Goal: Task Accomplishment & Management: Complete application form

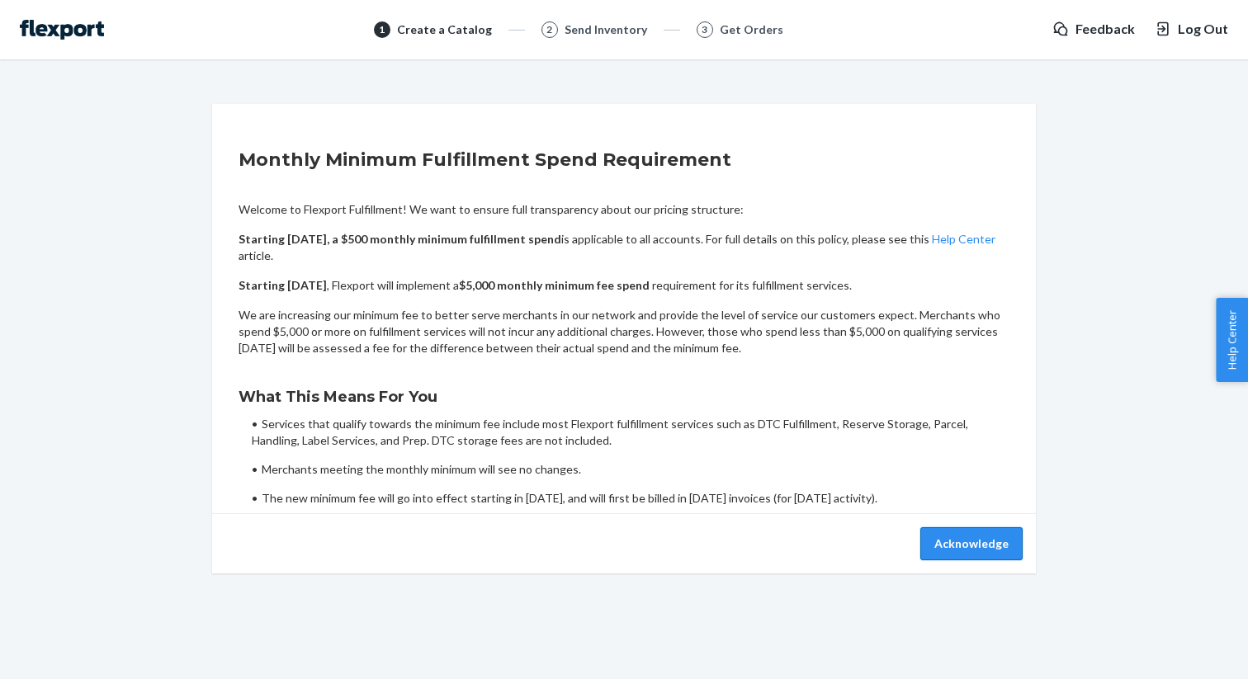
click at [963, 542] on button "Acknowledge" at bounding box center [972, 544] width 102 height 33
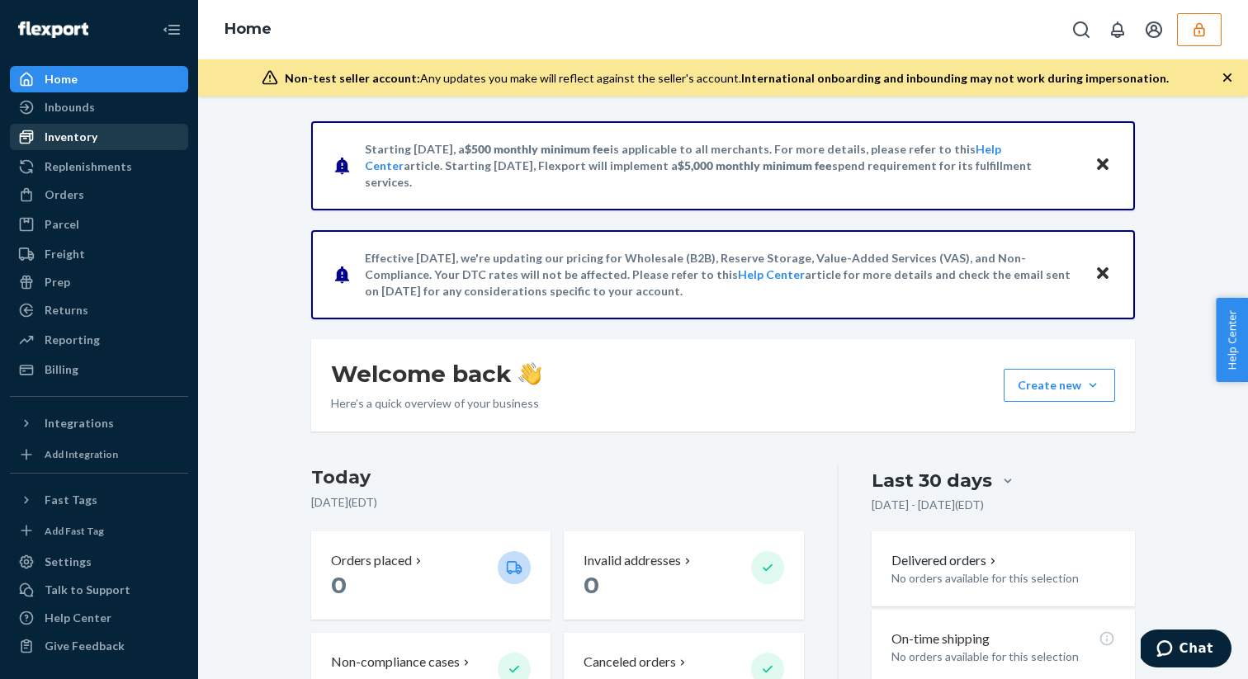
click at [69, 135] on div "Inventory" at bounding box center [71, 137] width 53 height 17
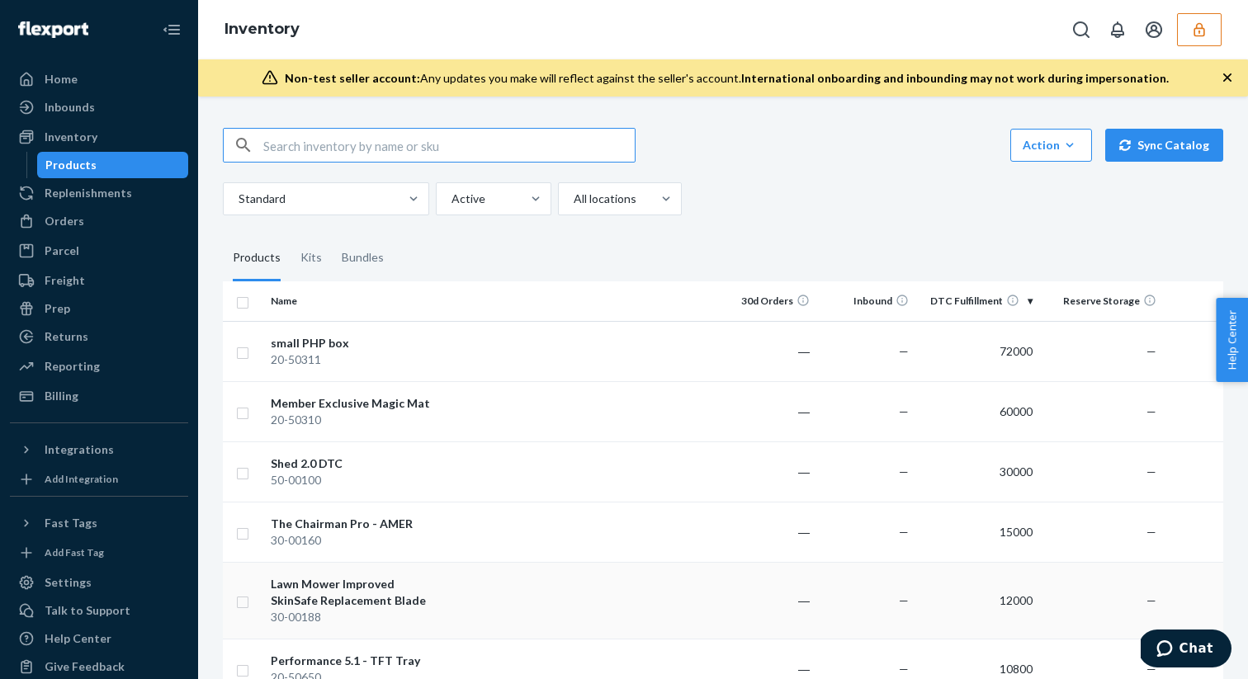
click at [346, 587] on div "Lawn Mower Improved SkinSafe Replacement Blade" at bounding box center [357, 592] width 173 height 33
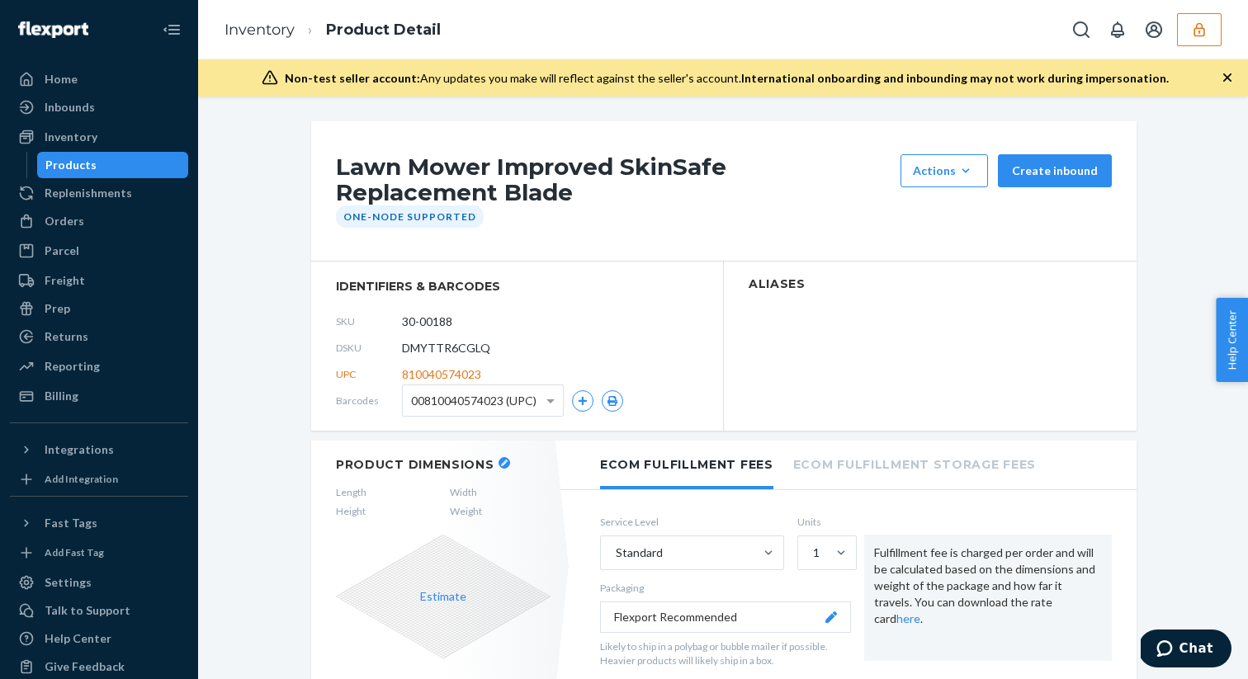
click at [1191, 32] on icon "button" at bounding box center [1199, 29] width 17 height 17
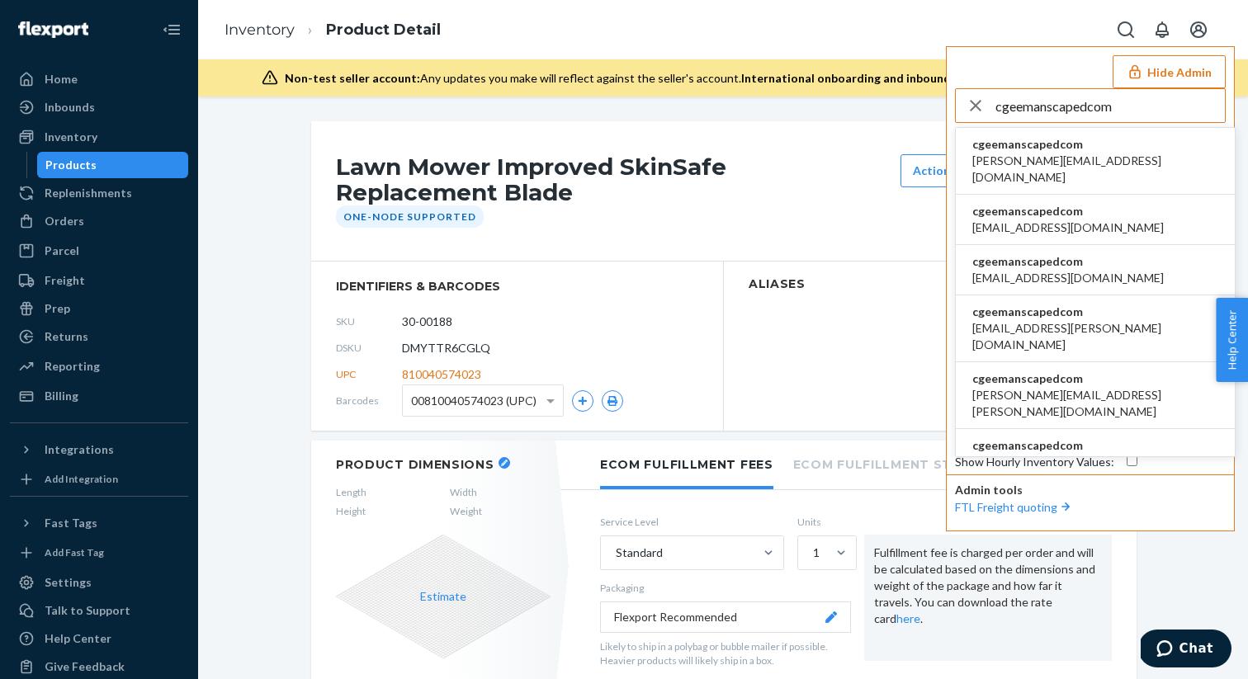
type input "cgeemanscapedcom"
click at [1064, 153] on span "alex@manscaped.com" at bounding box center [1096, 169] width 246 height 33
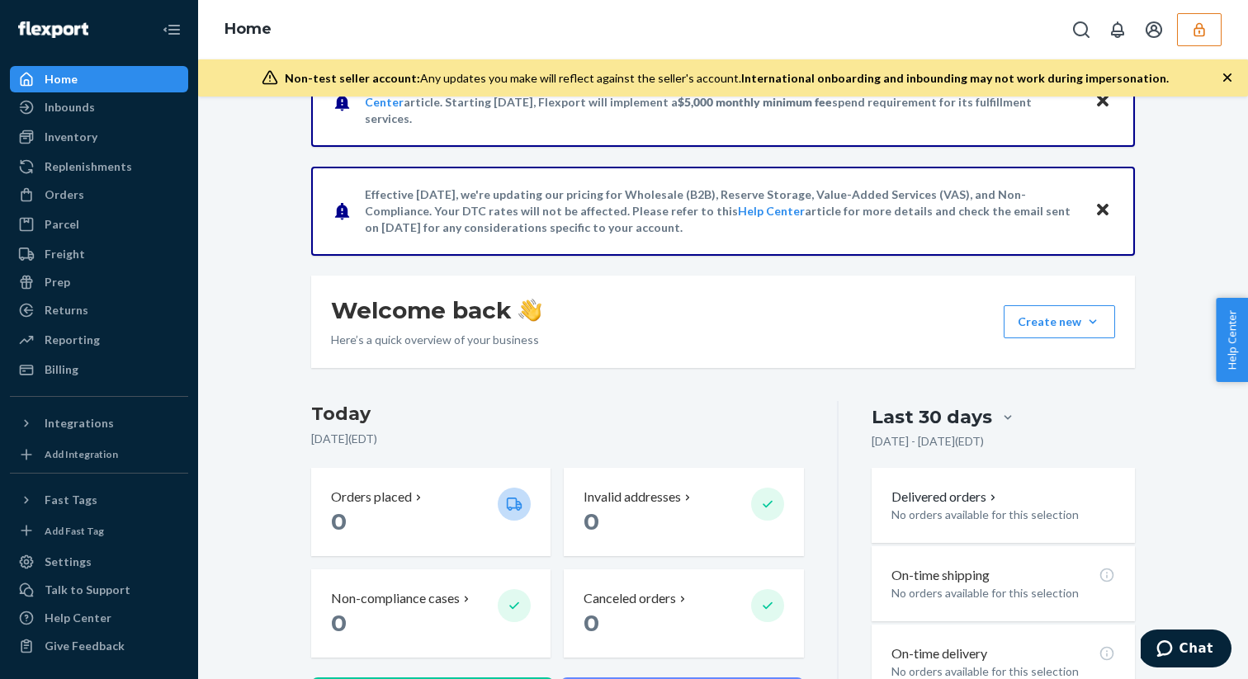
scroll to position [87, 0]
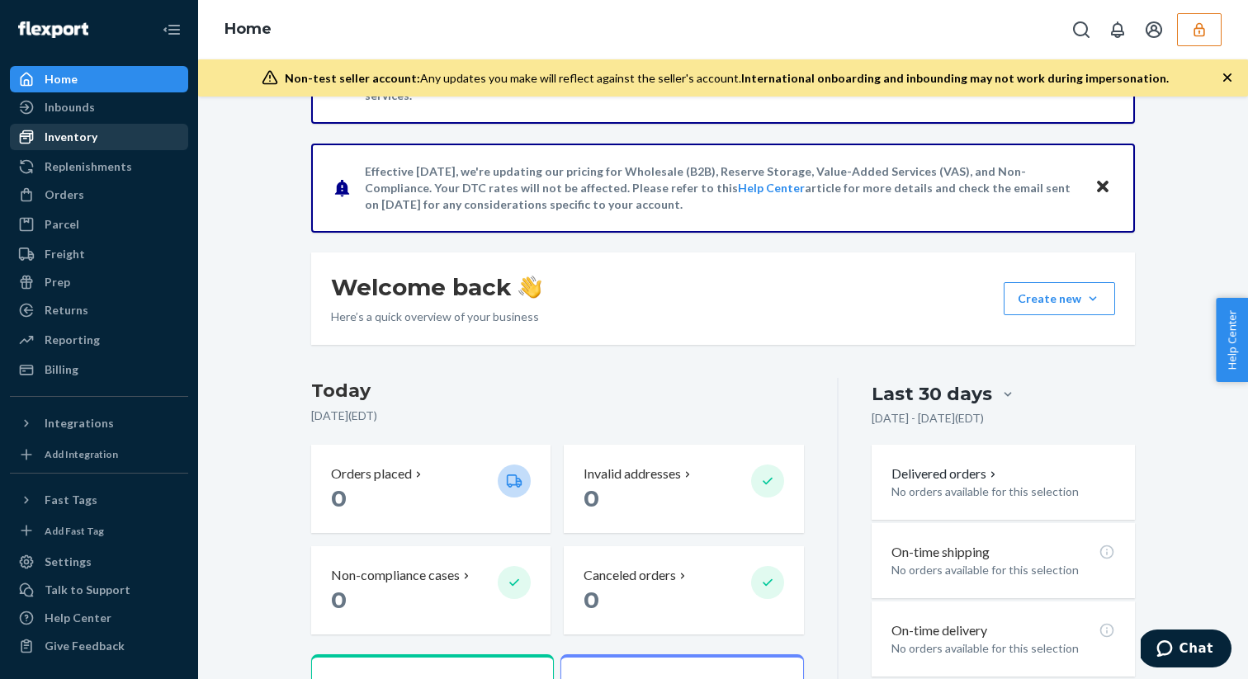
click at [83, 130] on div "Inventory" at bounding box center [71, 137] width 53 height 17
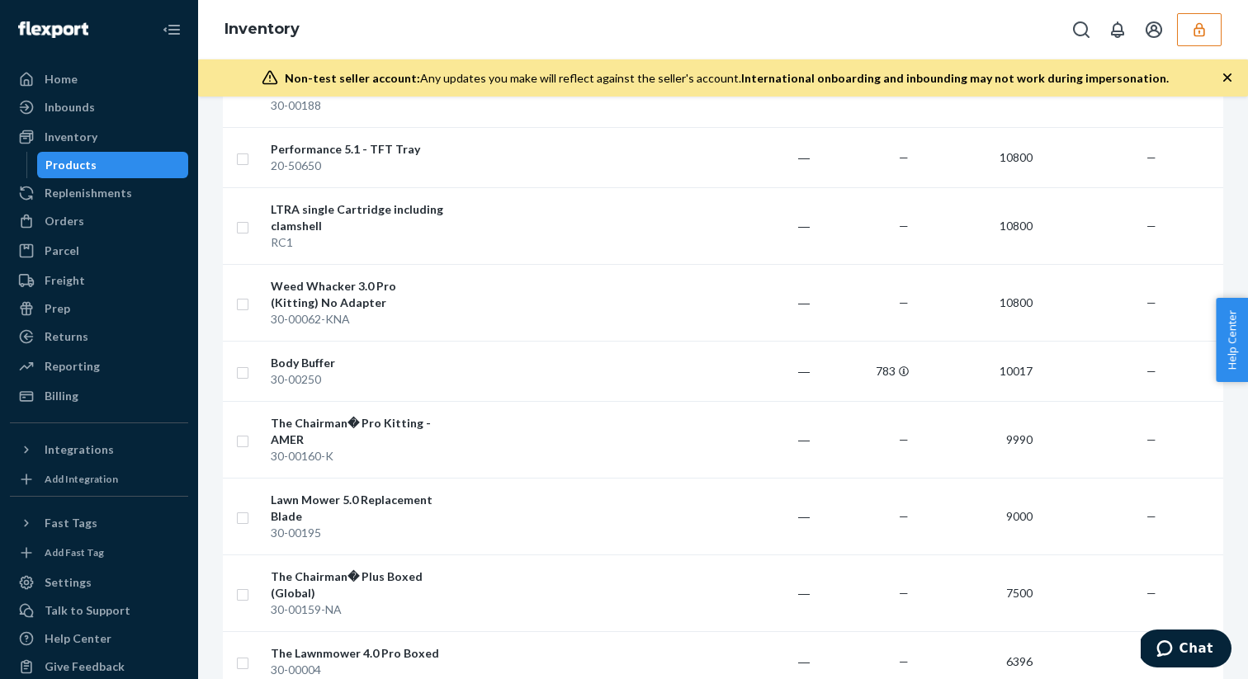
scroll to position [783, 0]
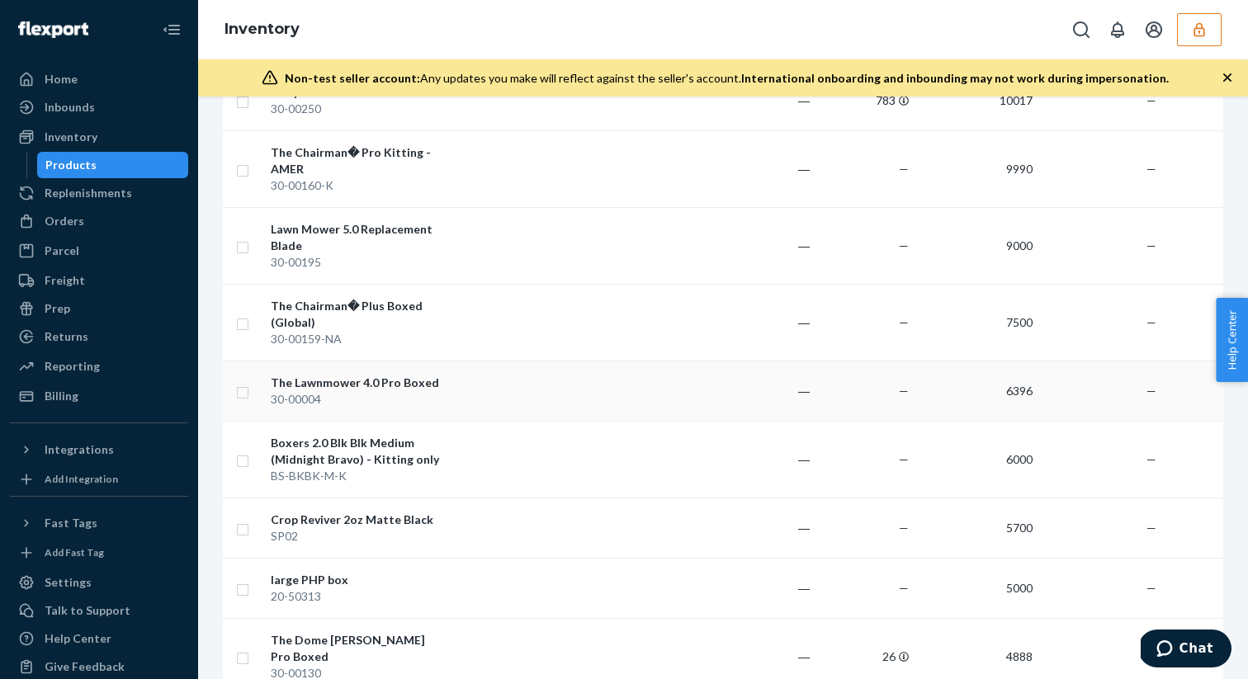
click at [419, 387] on div "The Lawnmower 4.0 Pro Boxed" at bounding box center [357, 383] width 173 height 17
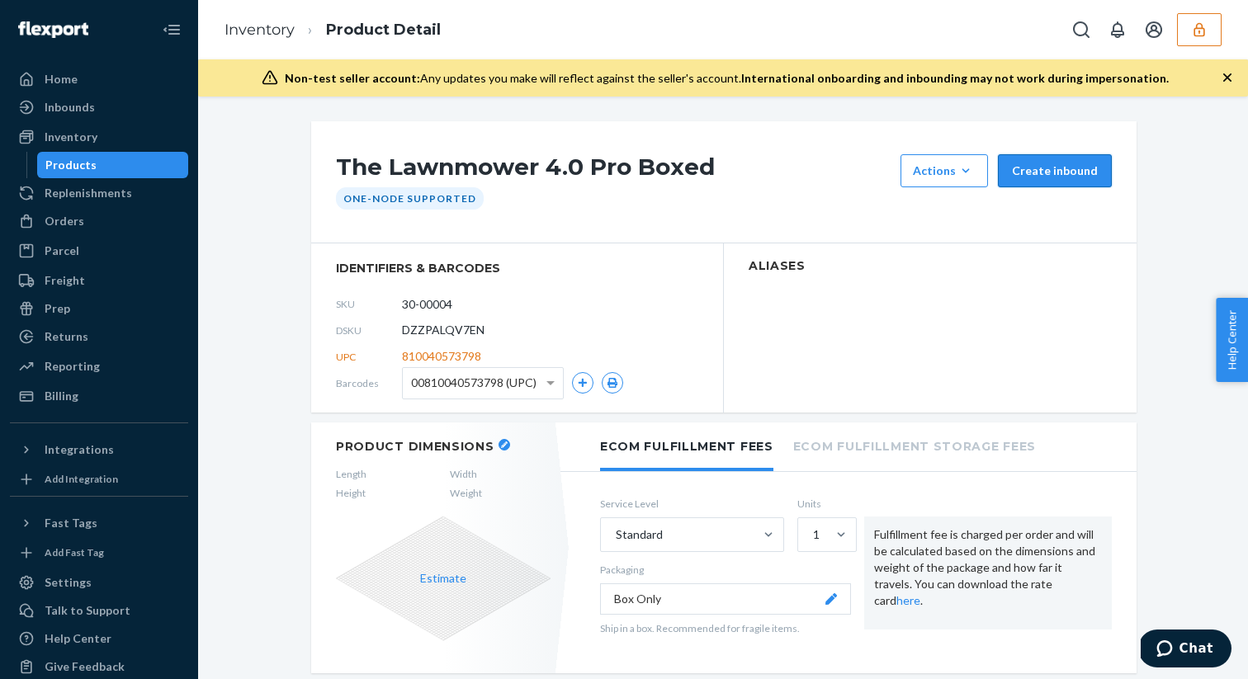
click at [1053, 170] on button "Create inbound" at bounding box center [1055, 170] width 114 height 33
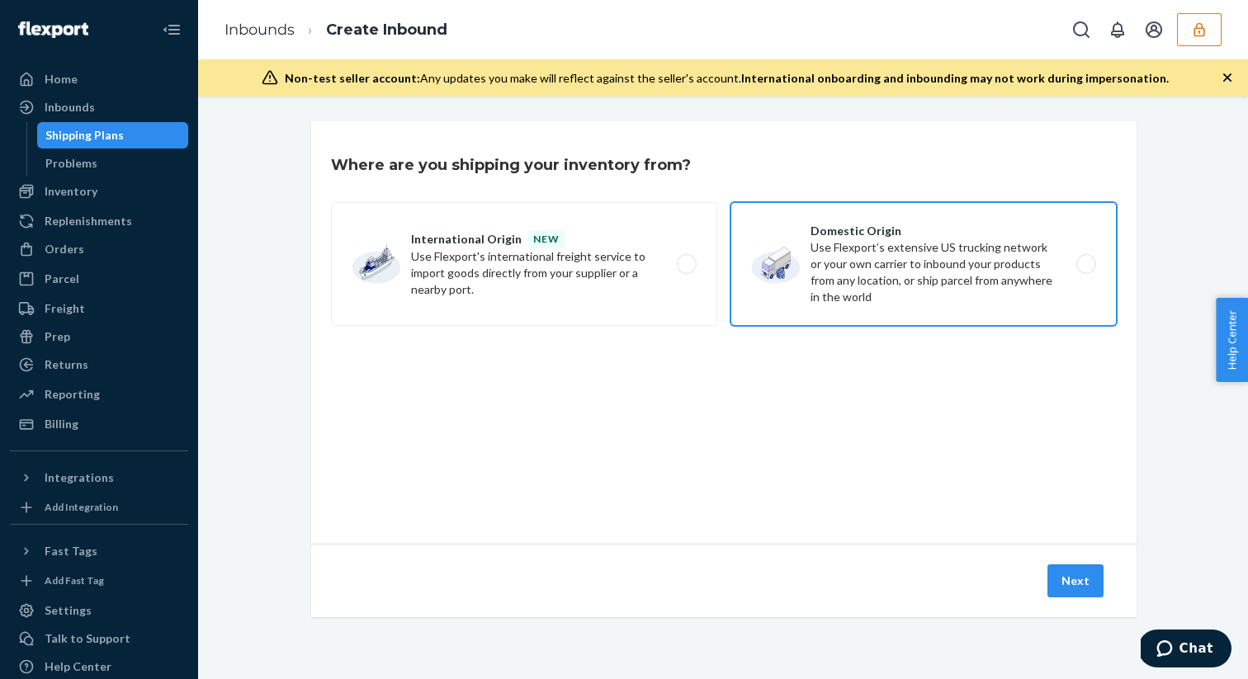
click at [922, 277] on label "Domestic Origin Use Flexport’s extensive US trucking network or your own carrie…" at bounding box center [924, 264] width 386 height 124
click at [1086, 270] on input "Domestic Origin Use Flexport’s extensive US trucking network or your own carrie…" at bounding box center [1091, 264] width 11 height 11
radio input "true"
